Goal: Register for event/course

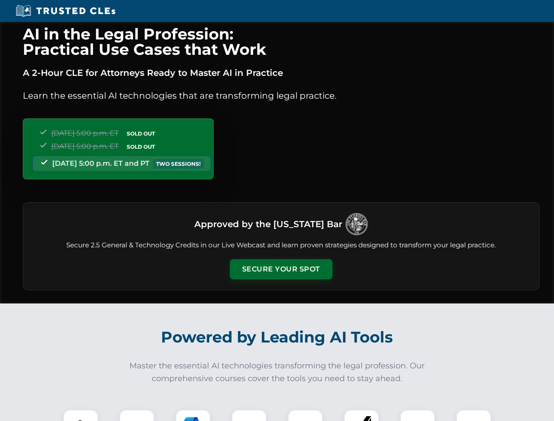
click at [281, 269] on button "Secure Your Spot" at bounding box center [281, 269] width 103 height 20
click at [81, 415] on img at bounding box center [80, 426] width 25 height 25
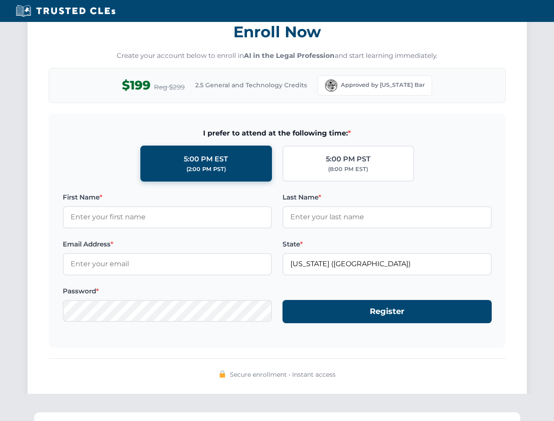
scroll to position [861, 0]
